Goal: Task Accomplishment & Management: Manage account settings

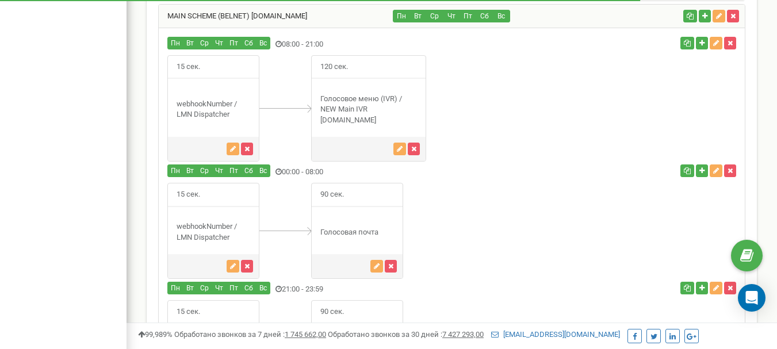
scroll to position [968, 0]
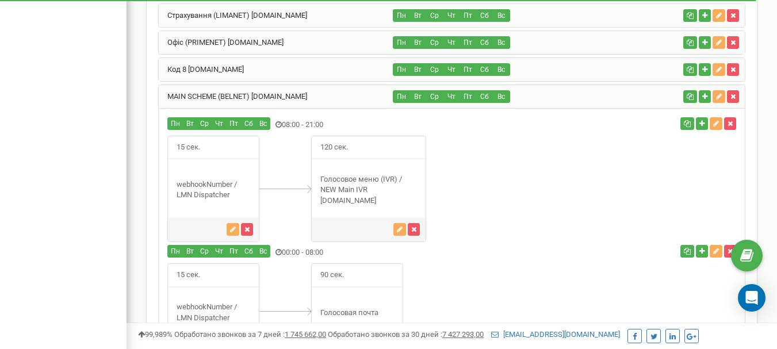
click at [290, 98] on div "MAIN SCHEME (BELNET) lima.net" at bounding box center [276, 96] width 235 height 23
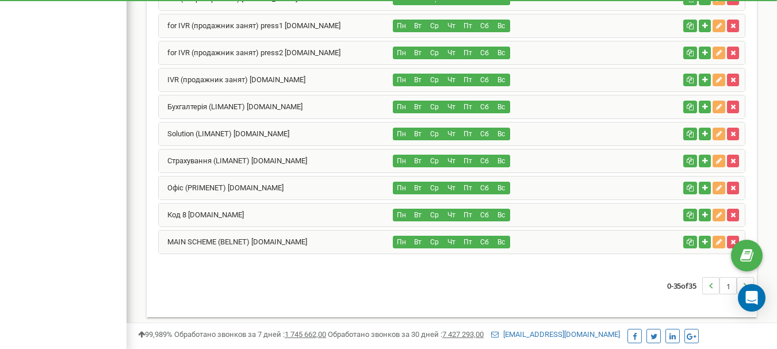
scroll to position [829, 0]
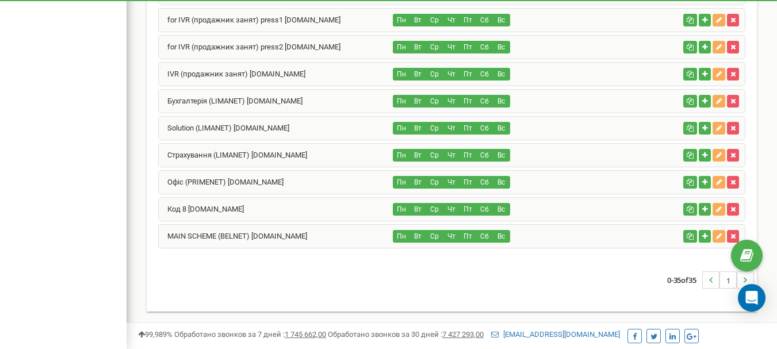
click at [212, 231] on div "MAIN SCHEME (BELNET) lima.net" at bounding box center [276, 236] width 235 height 23
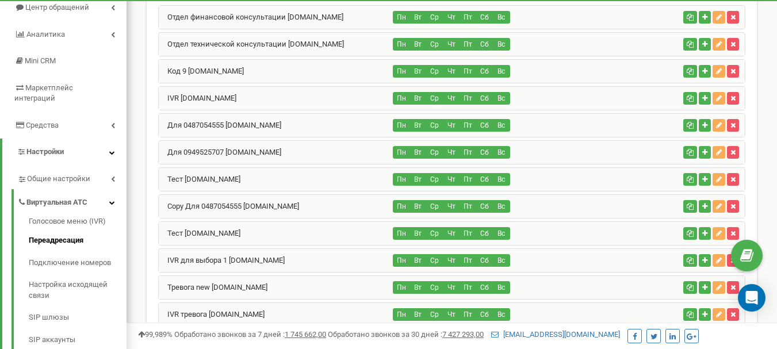
scroll to position [81, 0]
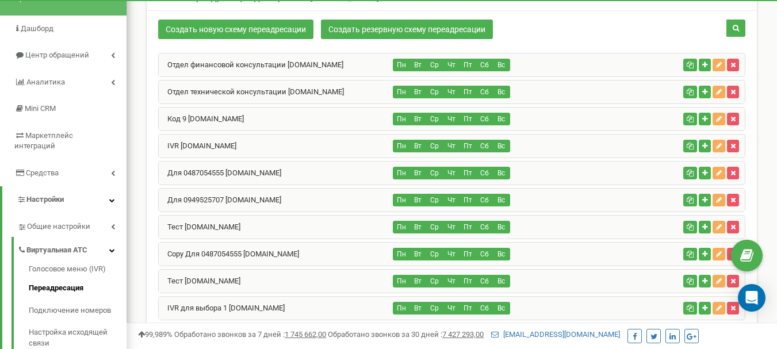
click at [221, 145] on div "IVR bel.net" at bounding box center [276, 146] width 235 height 23
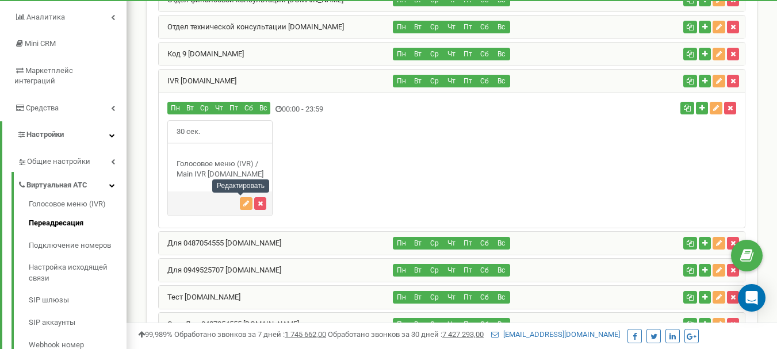
scroll to position [139, 0]
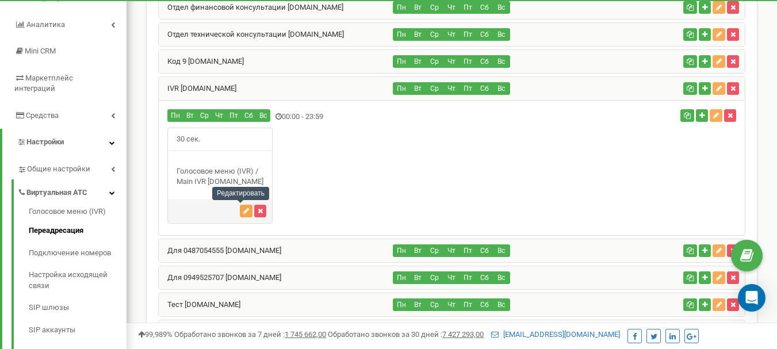
click at [243, 209] on icon "button" at bounding box center [246, 211] width 6 height 7
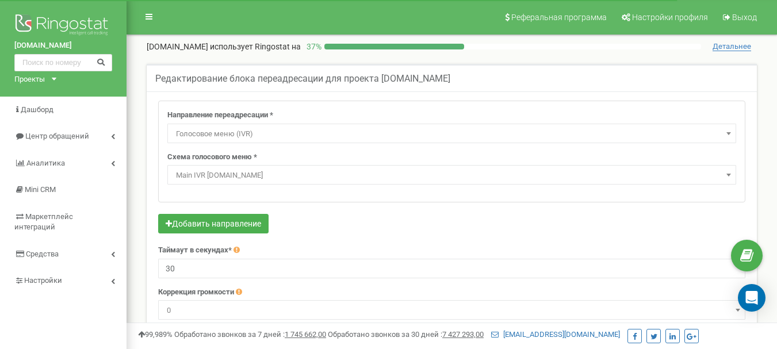
select select "addNumber"
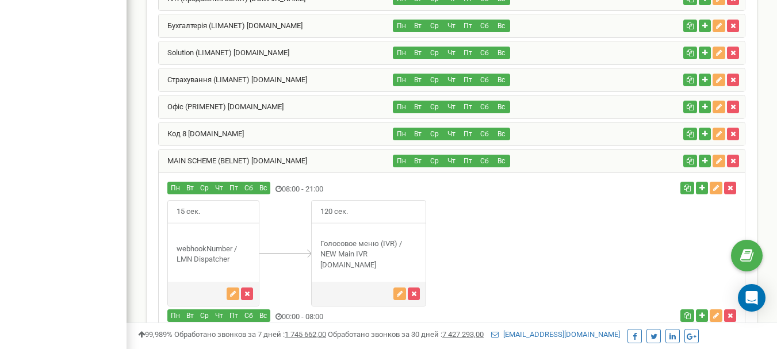
click at [325, 157] on div "MAIN SCHEME (BELNET) [DOMAIN_NAME]" at bounding box center [276, 161] width 235 height 23
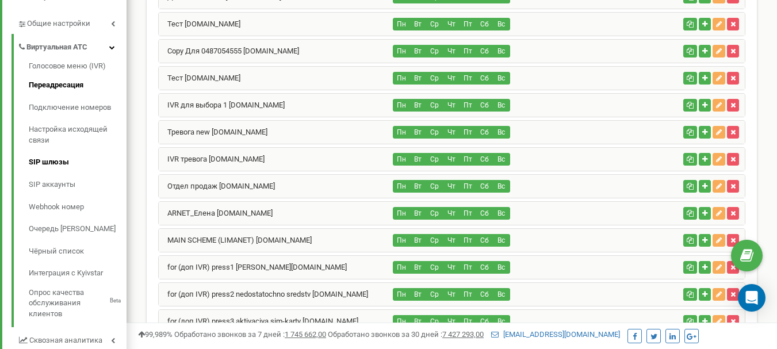
scroll to position [288, 0]
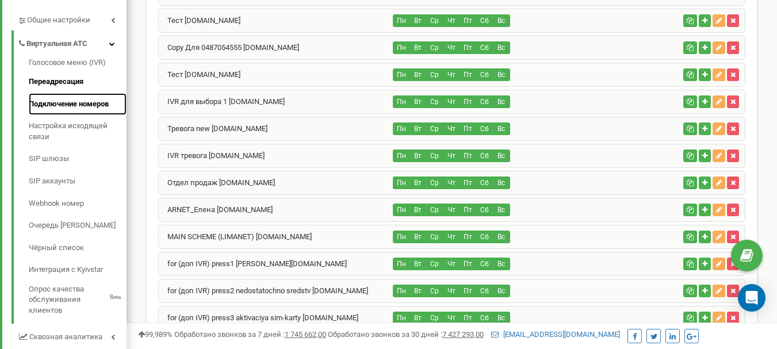
click at [70, 93] on link "Подключение номеров" at bounding box center [78, 104] width 98 height 22
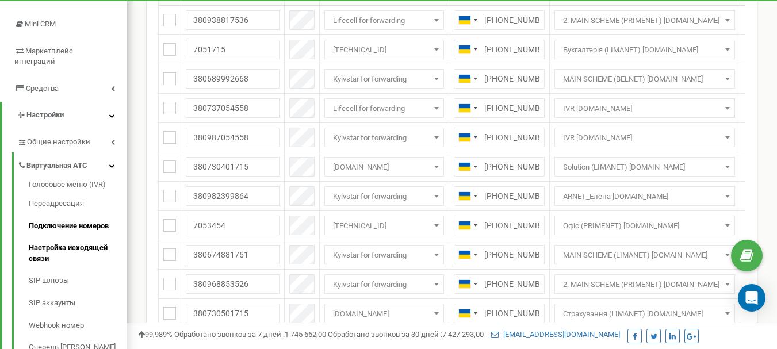
scroll to position [230, 0]
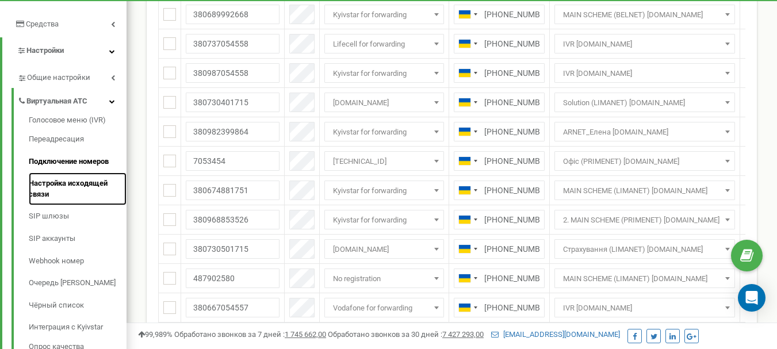
click at [69, 177] on link "Настройка исходящей связи" at bounding box center [78, 189] width 98 height 33
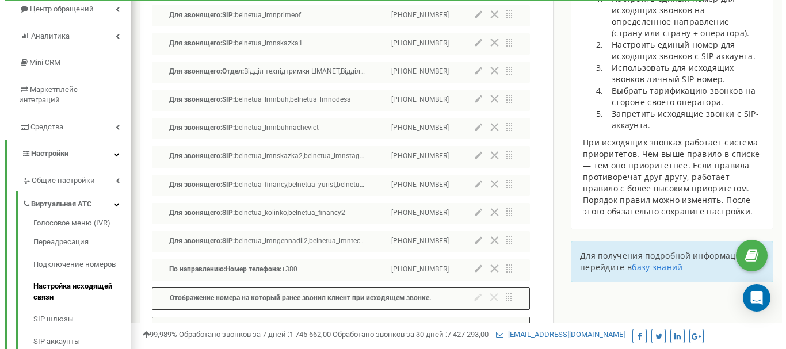
scroll to position [173, 0]
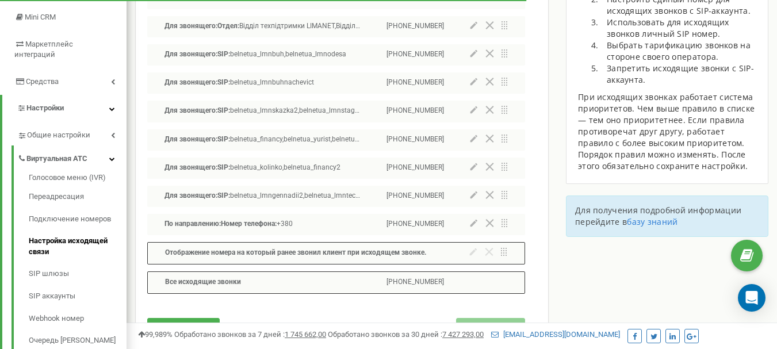
click at [474, 196] on icon at bounding box center [473, 194] width 7 height 7
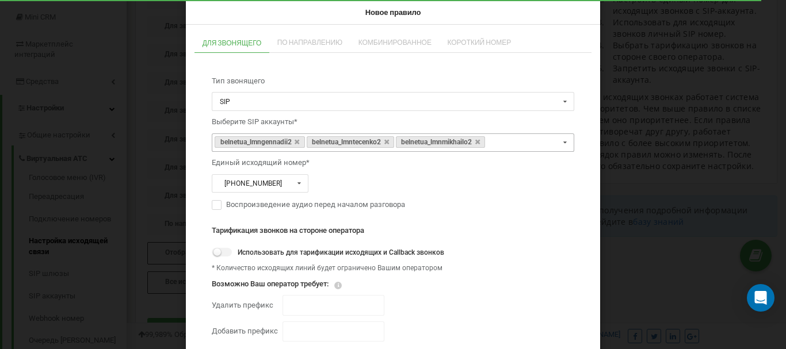
click at [520, 143] on div "belnetua_lmngennadii2 belnetua_lmntecenko2 belnetua_lmnmikhailo2 SIP belnetua_l…" at bounding box center [393, 142] width 362 height 19
click at [584, 114] on div "Тип звонящего SIP SIP Отдел Сотрудник Выберите SIP аккаунты* belnetua_lmngennad…" at bounding box center [392, 209] width 397 height 300
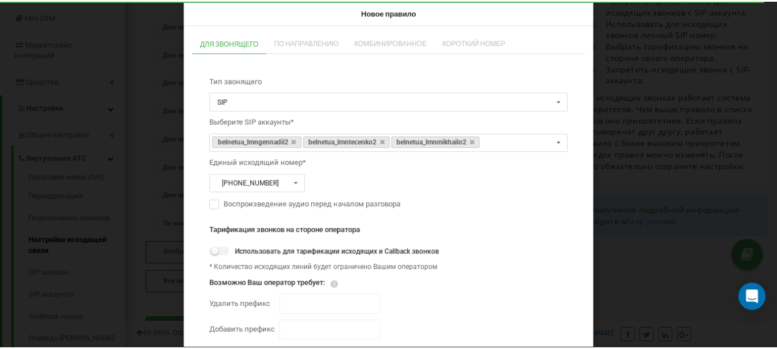
scroll to position [50, 0]
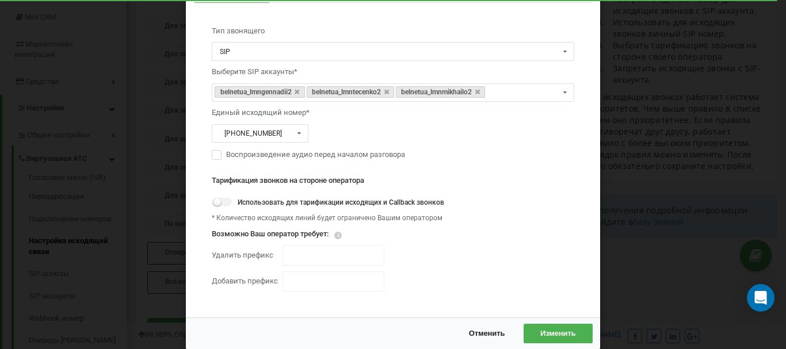
click at [556, 324] on button "Изменить" at bounding box center [557, 333] width 69 height 19
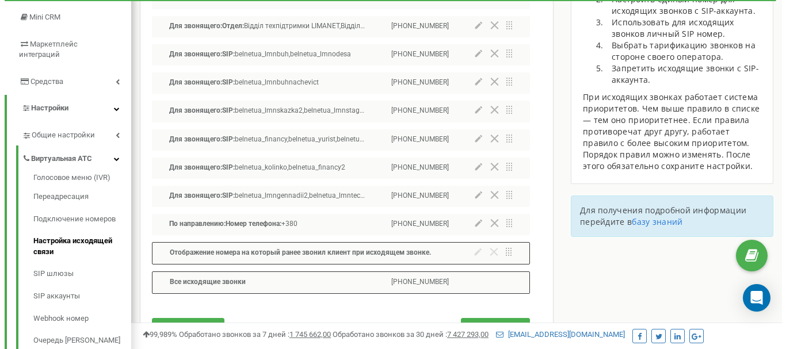
scroll to position [115, 0]
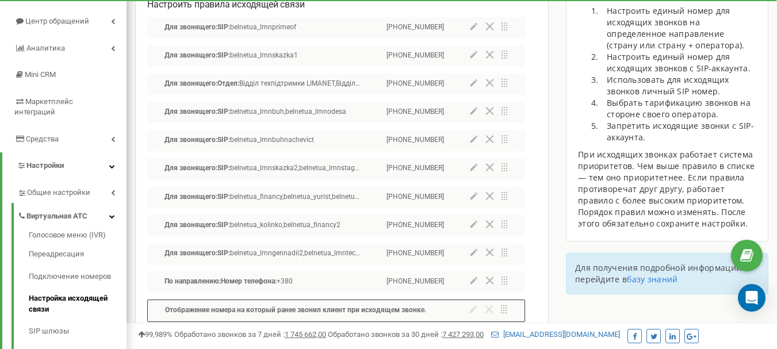
click at [474, 167] on icon at bounding box center [473, 167] width 7 height 7
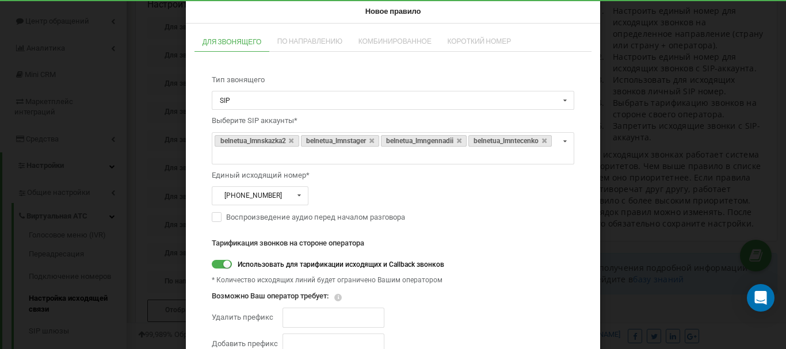
scroll to position [0, 0]
click at [343, 162] on div "belnetua_lmnskazka2 belnetua_lmnstager belnetua_lmngennadii belnetua_lmntecenko…" at bounding box center [393, 149] width 362 height 32
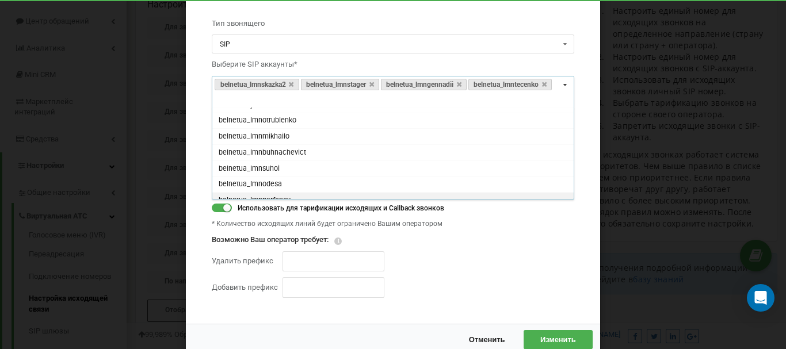
scroll to position [198, 0]
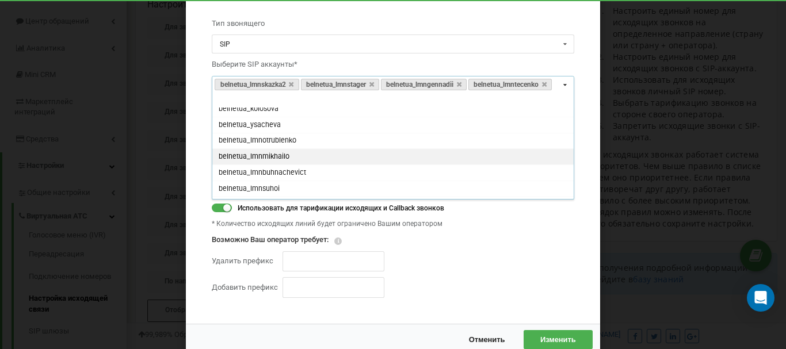
click at [314, 156] on div "belnetua_lmnmikhailo" at bounding box center [392, 156] width 361 height 16
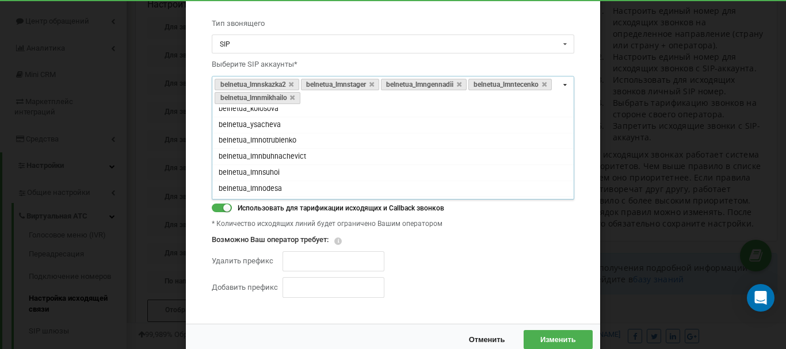
click at [551, 274] on div "Тарификация звонков на стороне оператора Использовать для тарификации исходящих…" at bounding box center [393, 238] width 362 height 131
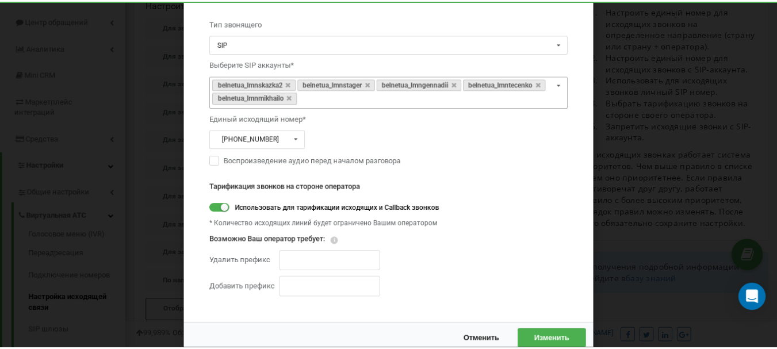
scroll to position [63, 0]
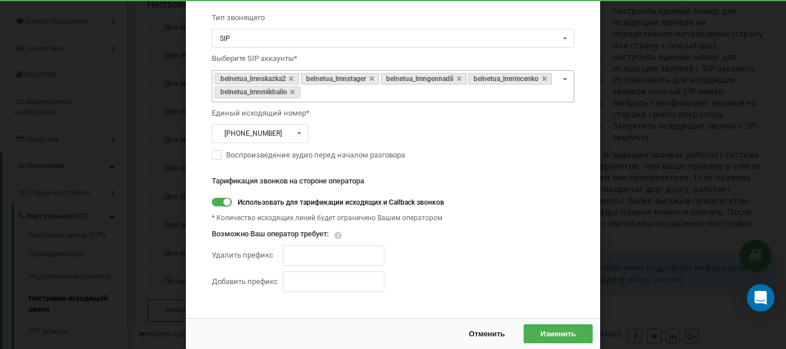
click at [566, 329] on span "Изменить" at bounding box center [558, 333] width 36 height 9
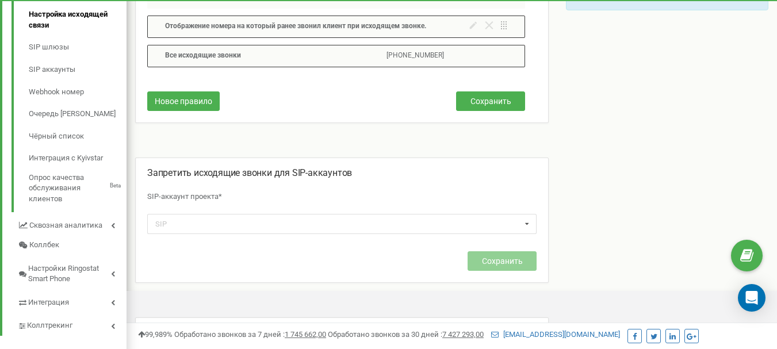
scroll to position [403, 0]
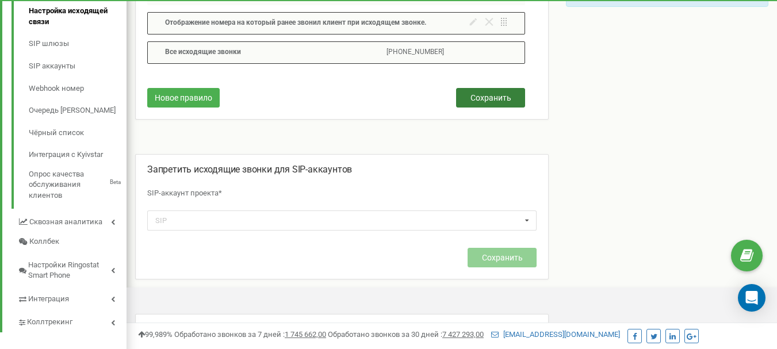
click at [493, 95] on span "Сохранить" at bounding box center [490, 97] width 41 height 9
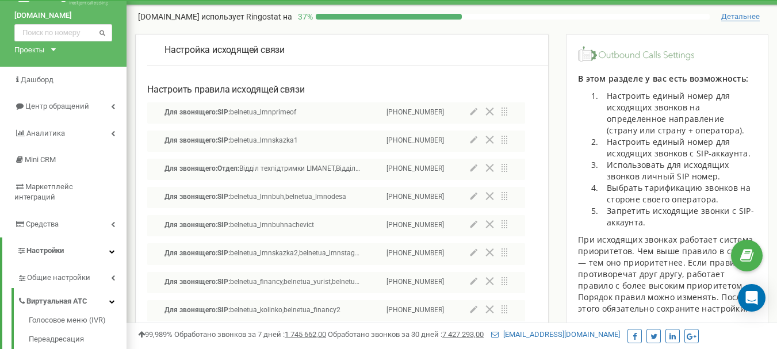
scroll to position [0, 0]
